Goal: Find specific page/section: Find specific page/section

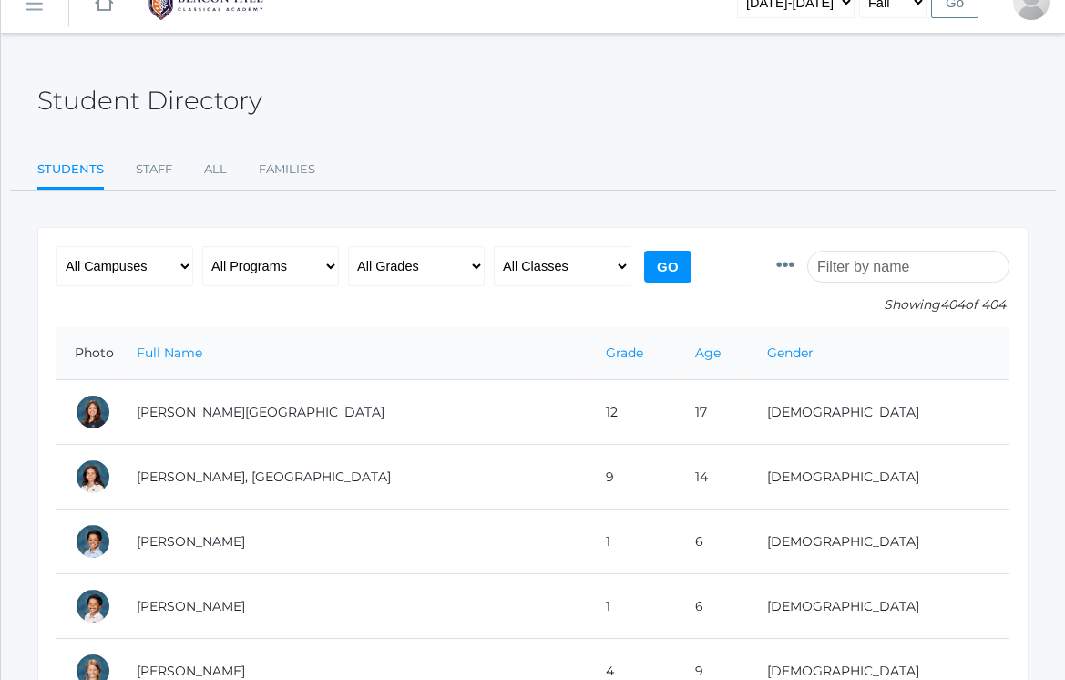
scroll to position [36, 0]
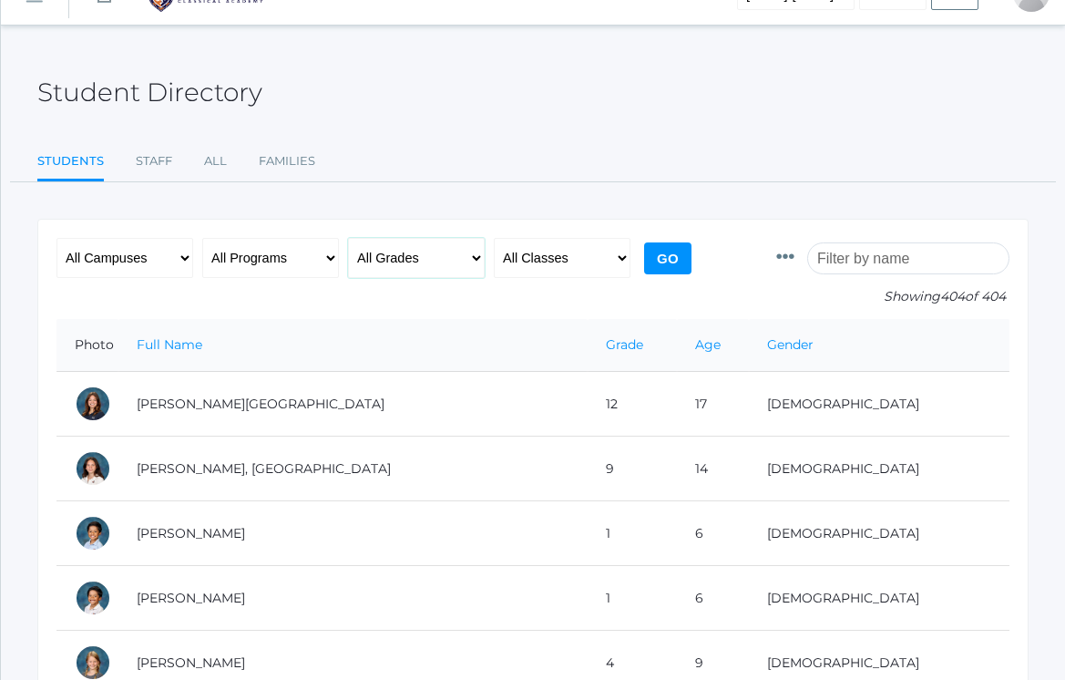
select select "4"
click at [680, 257] on input "Go" at bounding box center [667, 258] width 47 height 32
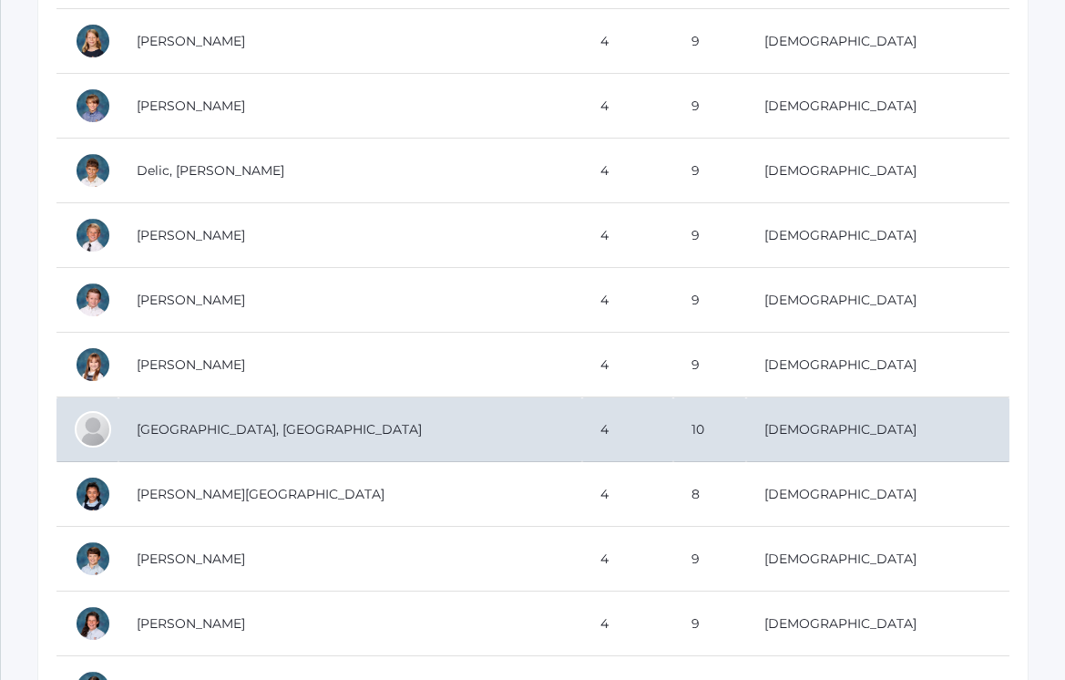
scroll to position [823, 0]
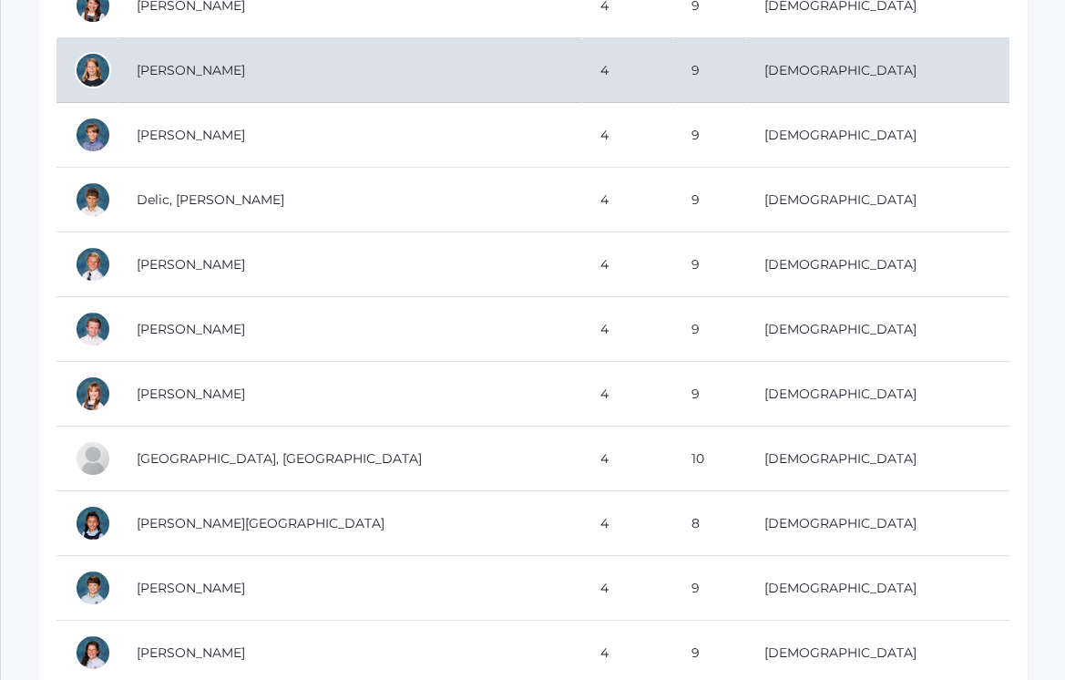
click at [208, 85] on td "[PERSON_NAME]" at bounding box center [350, 70] width 464 height 65
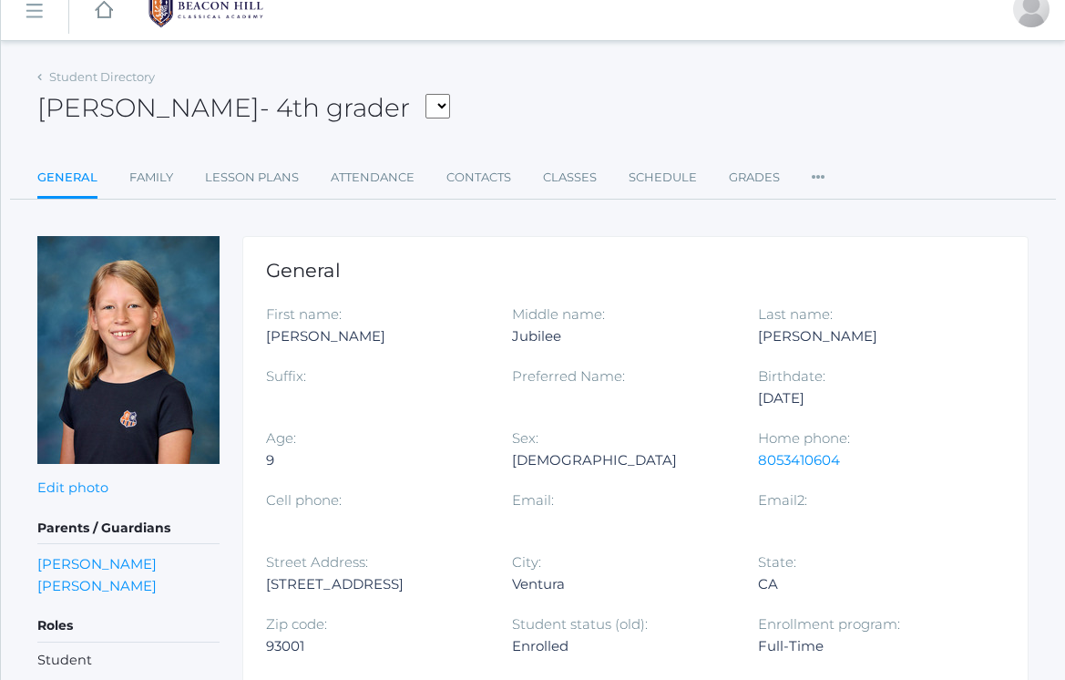
scroll to position [19, 0]
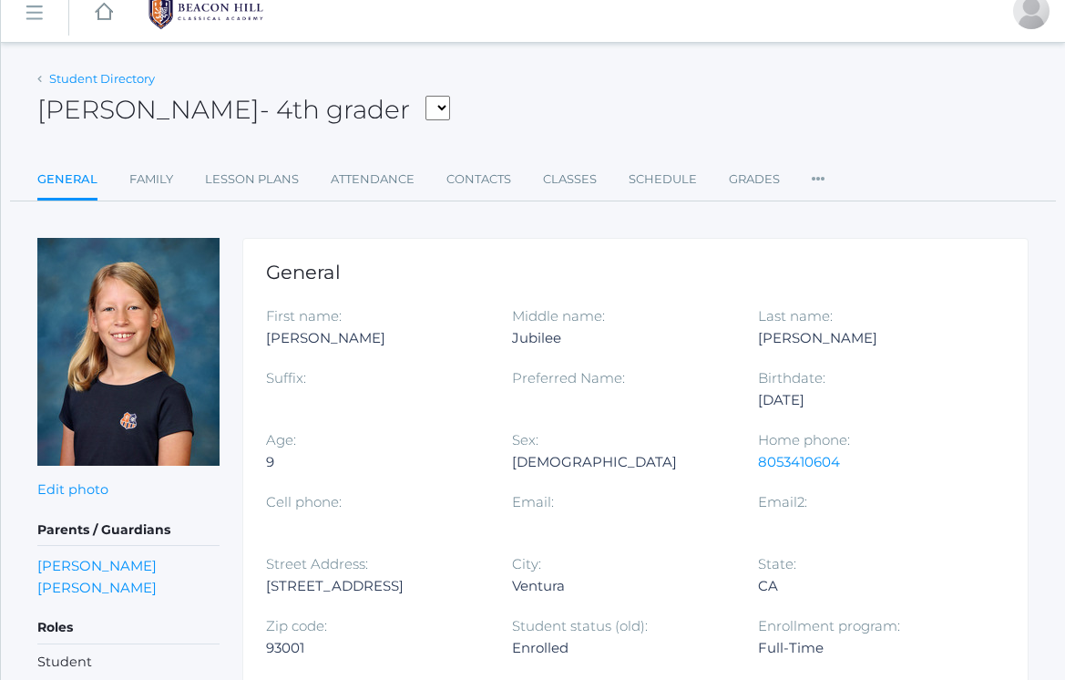
click at [75, 83] on link "Student Directory" at bounding box center [102, 78] width 106 height 15
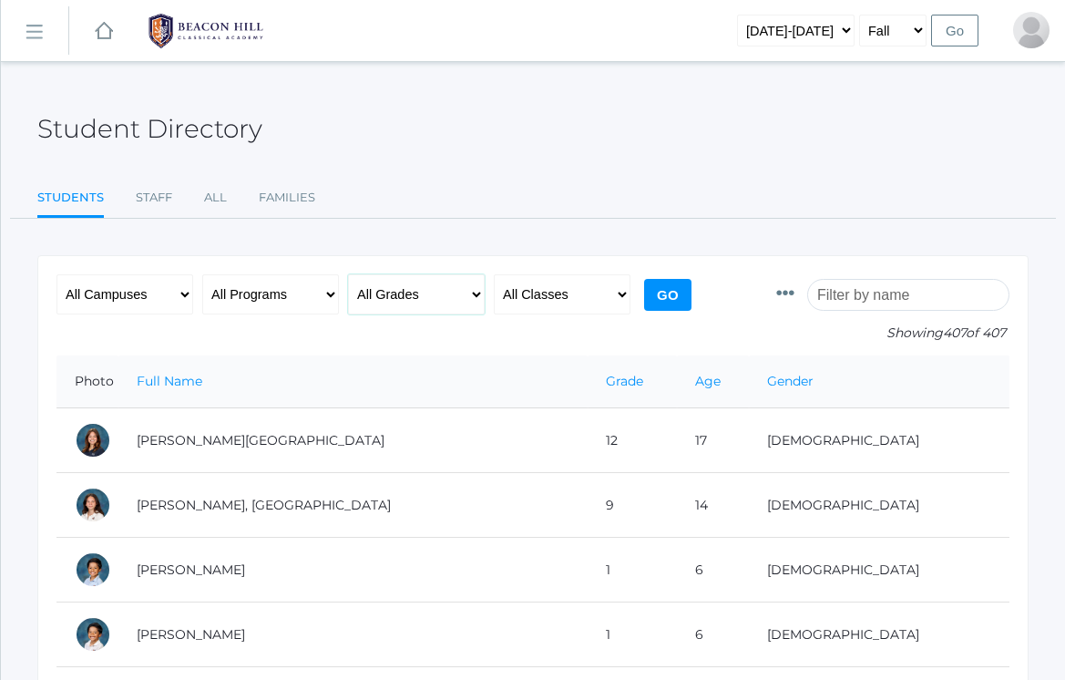
select select "4"
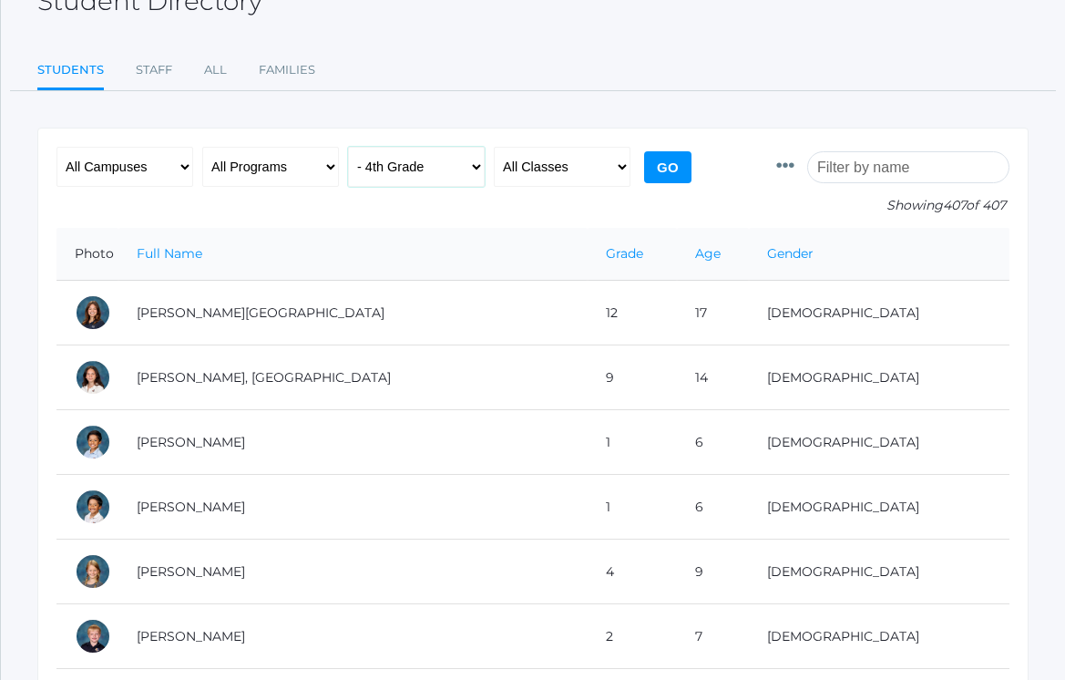
scroll to position [123, 0]
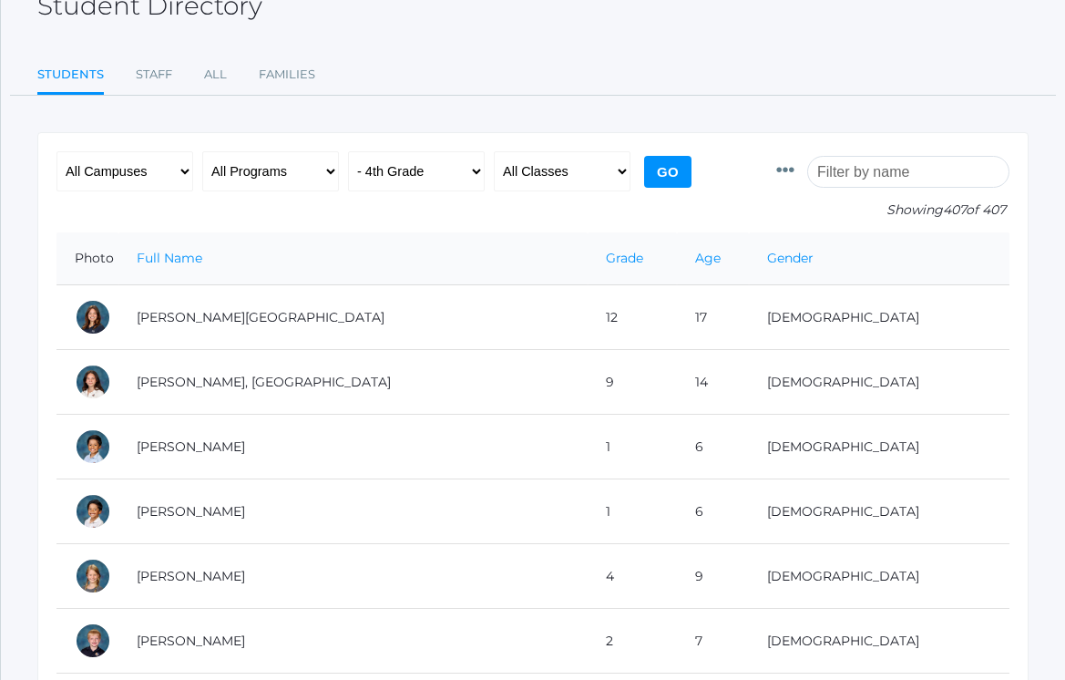
click at [657, 174] on input "Go" at bounding box center [667, 172] width 47 height 32
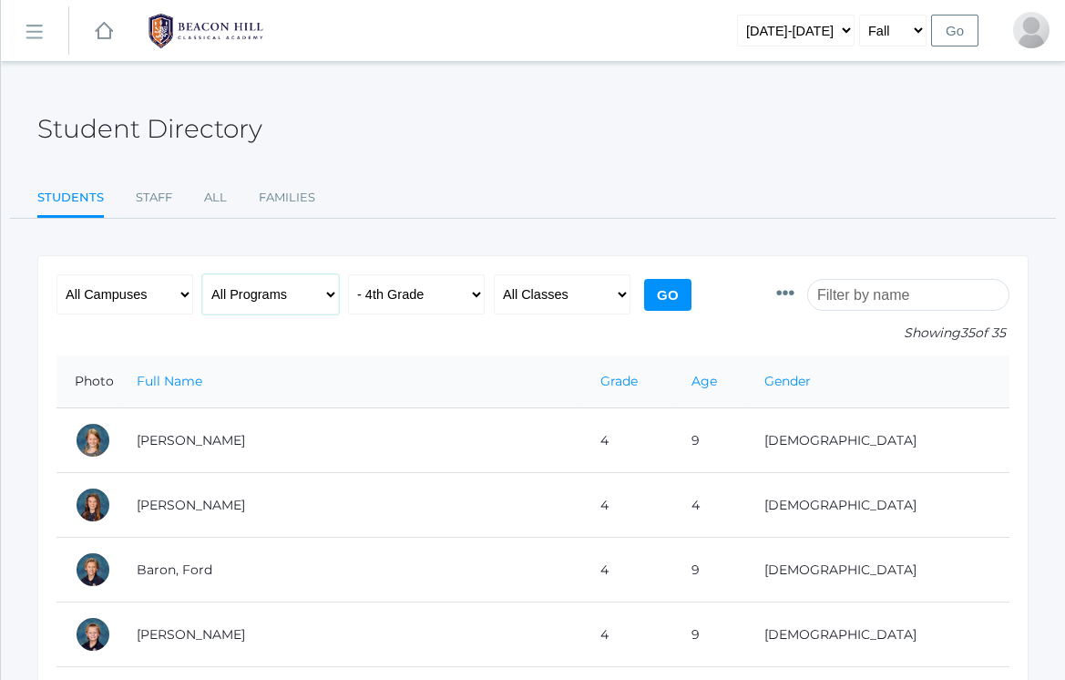
select select "Full-Time"
click at [682, 279] on input "Go" at bounding box center [667, 295] width 47 height 32
select select "Collaborative"
click at [659, 289] on input "Go" at bounding box center [667, 295] width 47 height 32
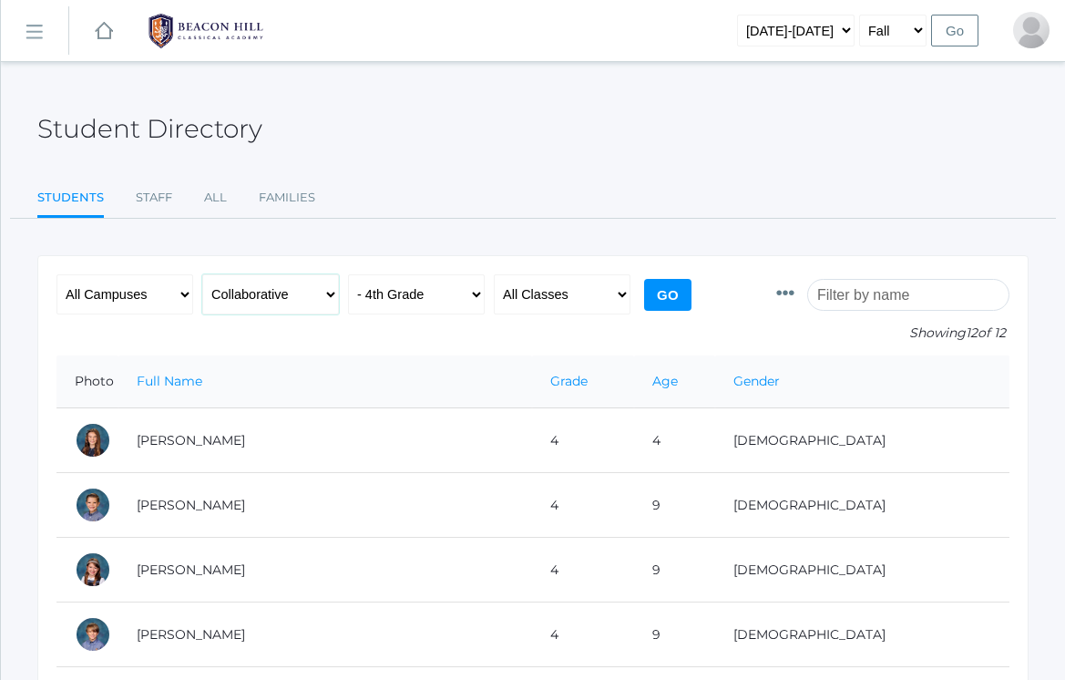
select select "4-Day Collaborative"
click at [656, 302] on input "Go" at bounding box center [667, 295] width 47 height 32
